Goal: Communication & Community: Connect with others

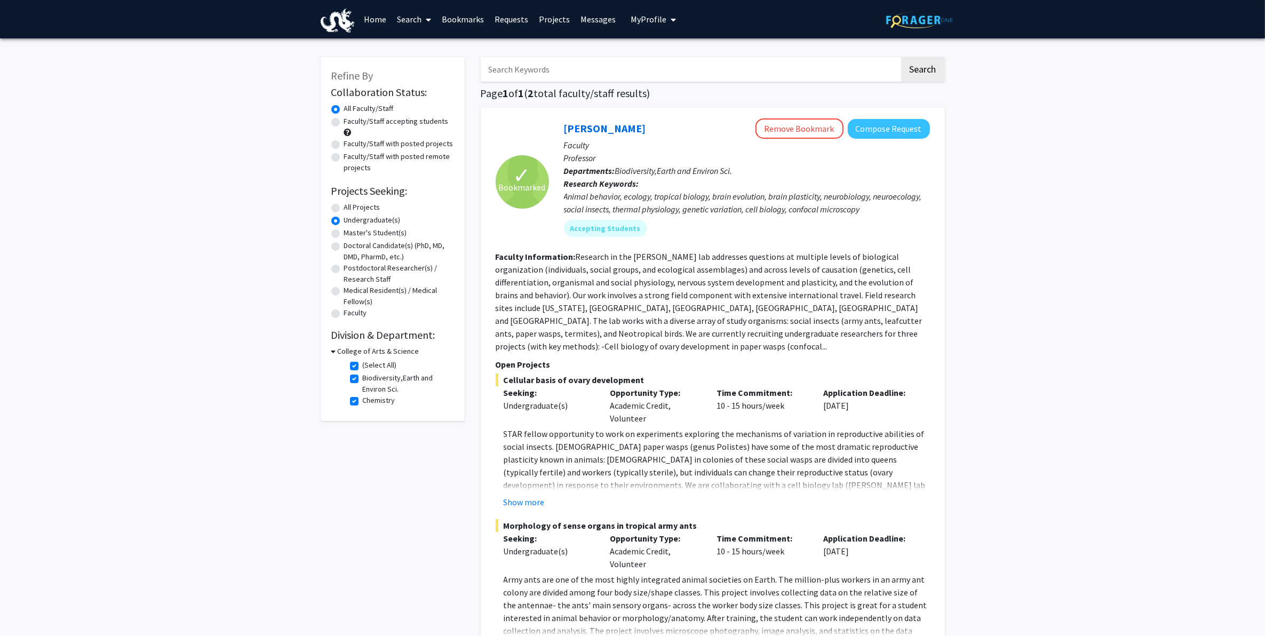
click at [660, 19] on span "My Profile" at bounding box center [648, 19] width 36 height 11
click at [666, 54] on span "[PERSON_NAME]" at bounding box center [697, 50] width 65 height 12
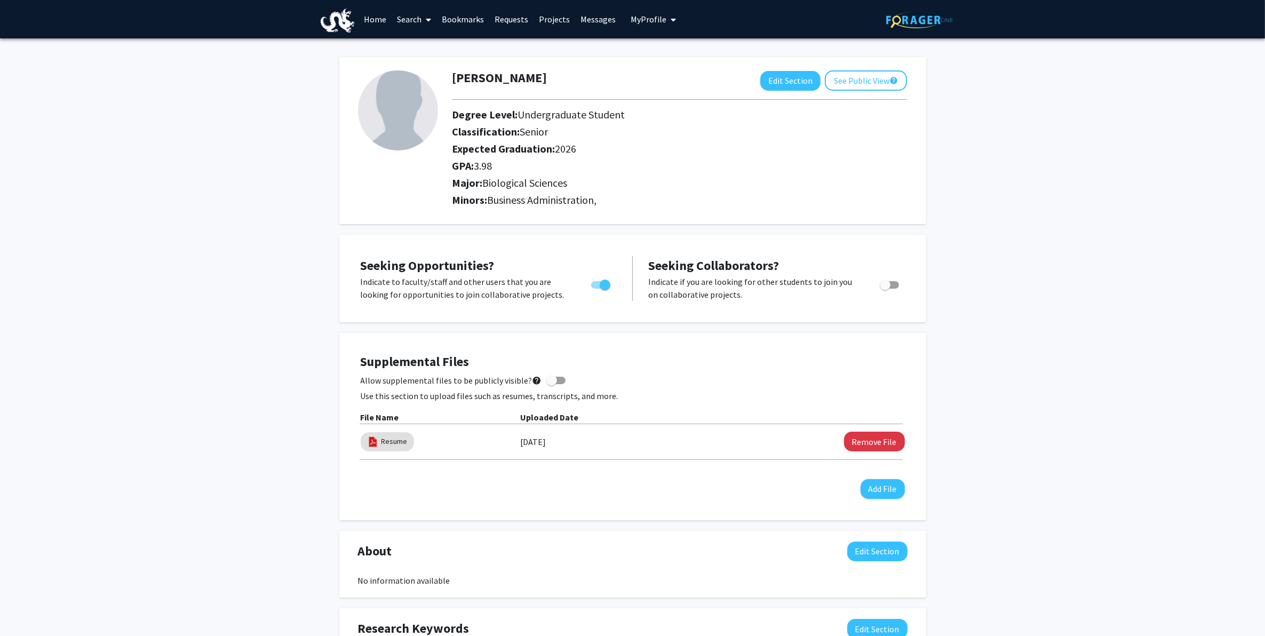
click at [373, 22] on link "Home" at bounding box center [374, 19] width 33 height 37
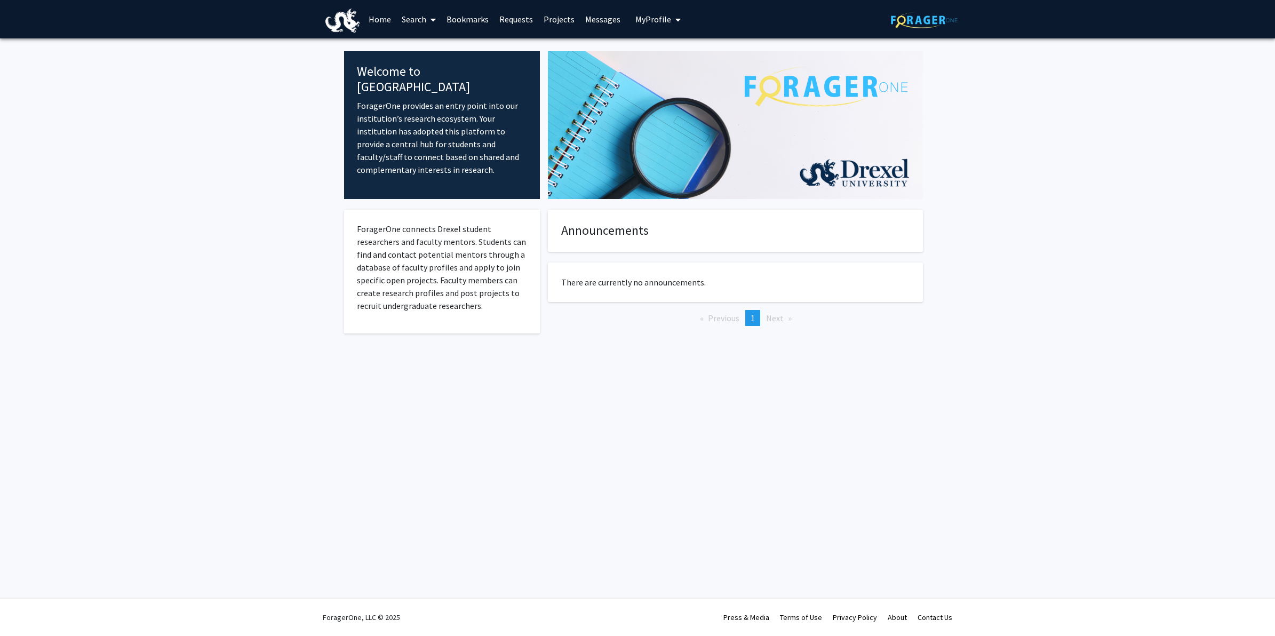
click at [662, 27] on button "My Profile" at bounding box center [658, 19] width 52 height 38
click at [659, 20] on span "My Profile" at bounding box center [653, 19] width 36 height 11
click at [580, 15] on link "Messages" at bounding box center [603, 19] width 46 height 37
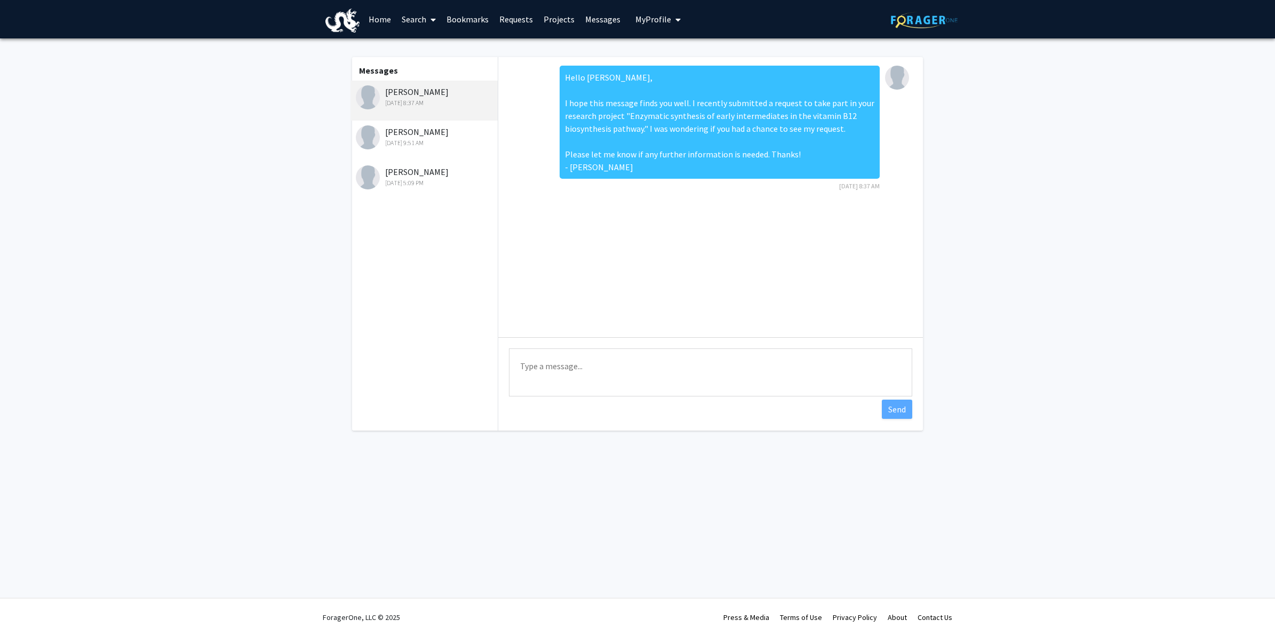
click at [521, 15] on link "Requests" at bounding box center [516, 19] width 44 height 37
